Goal: Information Seeking & Learning: Find specific fact

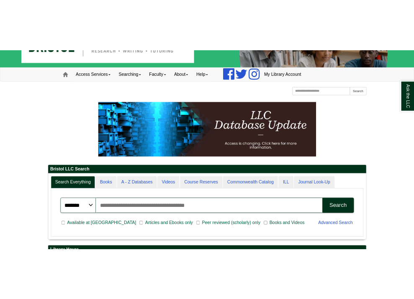
scroll to position [109, 406]
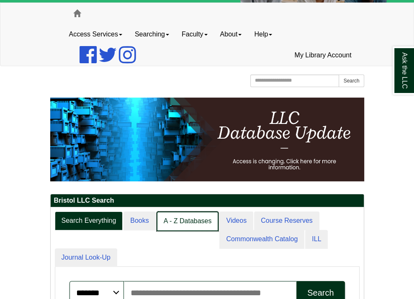
click at [157, 212] on link "A - Z Databases" at bounding box center [188, 222] width 62 height 20
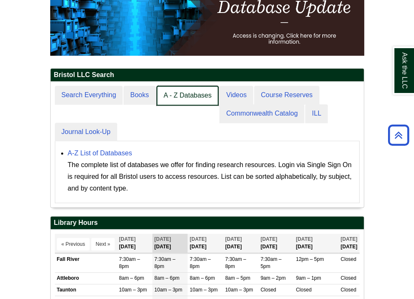
click at [157, 86] on link "A - Z Databases" at bounding box center [188, 96] width 62 height 20
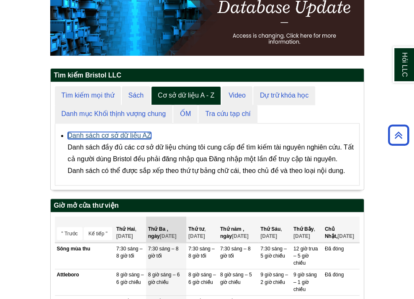
click at [82, 132] on font "Danh sách cơ sở dữ liệu AZ" at bounding box center [109, 135] width 83 height 7
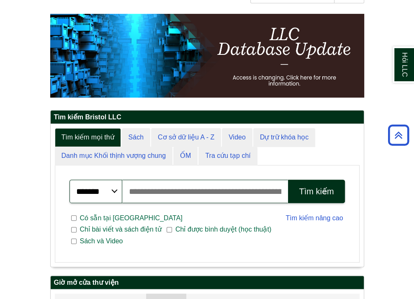
scroll to position [4, 4]
click at [160, 180] on input "Tìm kiếm bài viết, sách, tạp chí và nhiều hơn nữa" at bounding box center [205, 191] width 166 height 23
click at [97, 225] on span "Chỉ bài viết và sách điện tử" at bounding box center [121, 230] width 88 height 10
click at [122, 180] on input "Tìm kiếm bài viết, sách, tạp chí và nhiều hơn nữa" at bounding box center [205, 191] width 166 height 23
type input "**"
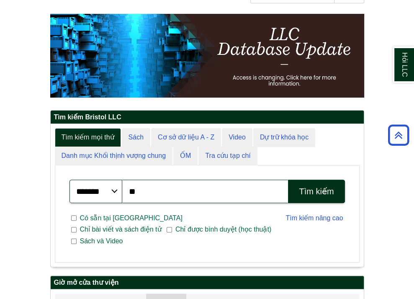
click at [345, 180] on button "Tìm kiếm" at bounding box center [316, 191] width 57 height 23
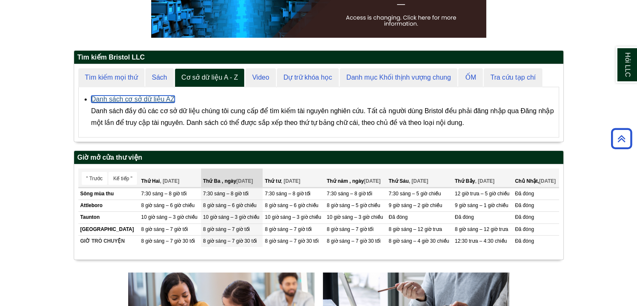
scroll to position [4, 4]
